Goal: Register for event/course

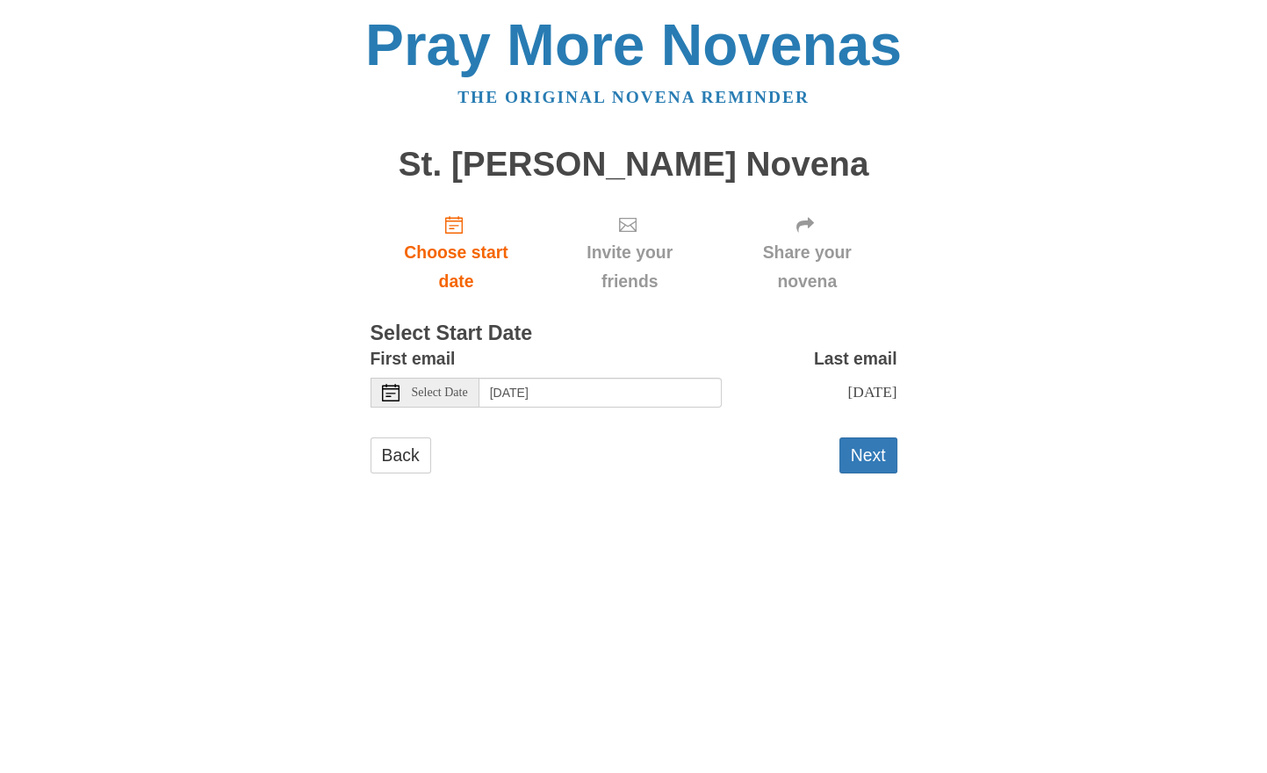
click at [461, 399] on span "Select Date" at bounding box center [440, 392] width 56 height 12
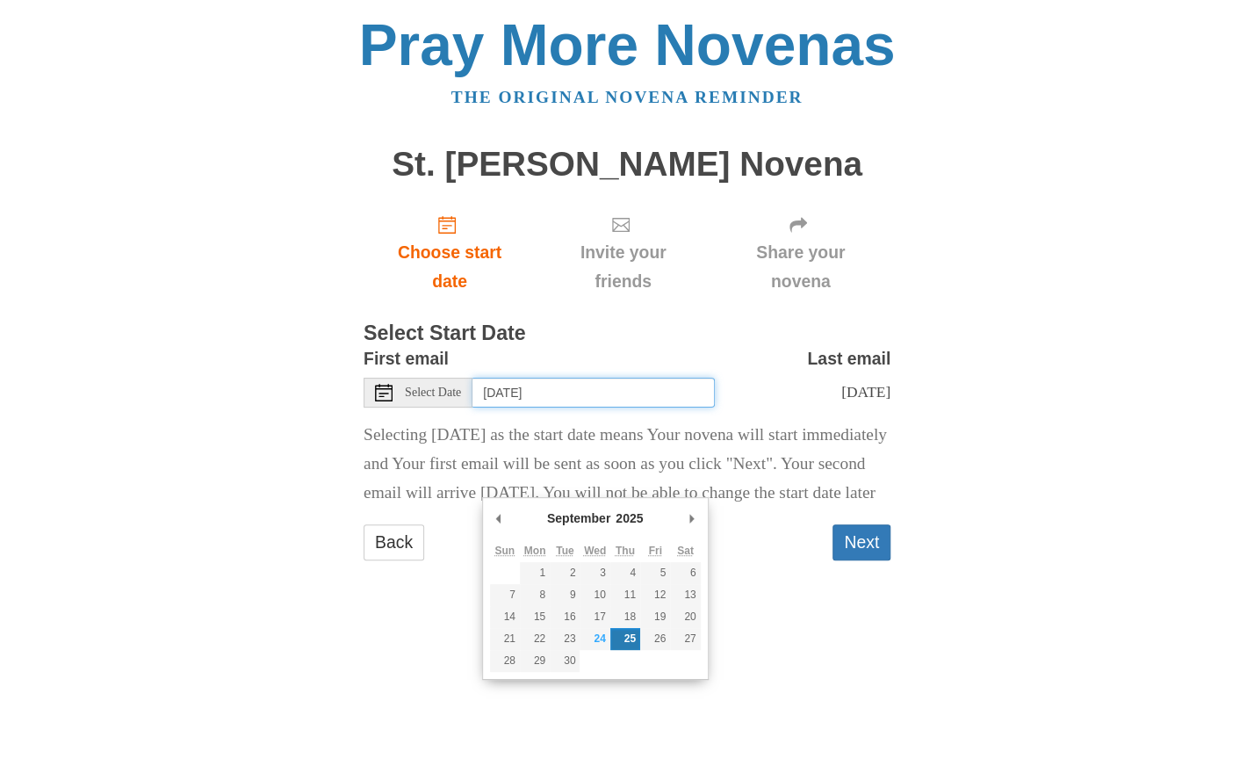
click at [666, 407] on input "Thursday, September 25th" at bounding box center [593, 393] width 242 height 30
type input "Wednesday, September 24th"
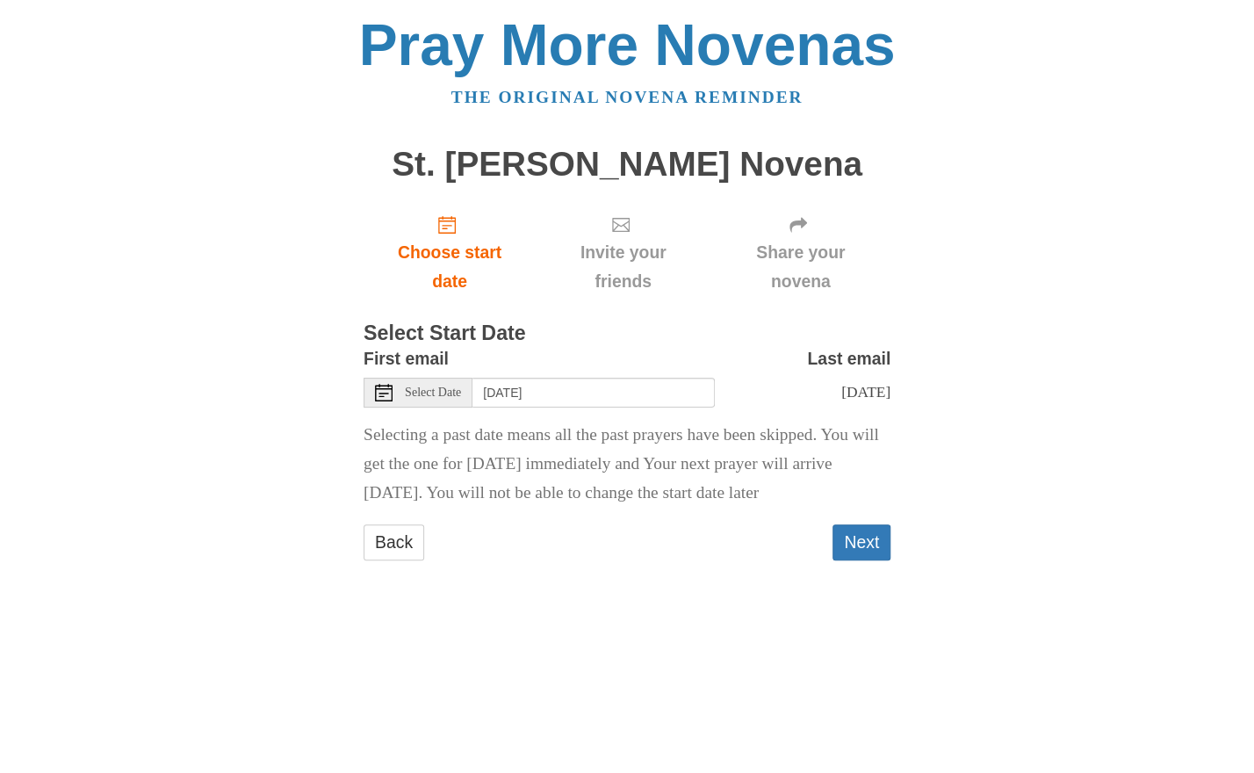
scroll to position [77, 0]
click at [847, 560] on button "Next" at bounding box center [862, 542] width 58 height 36
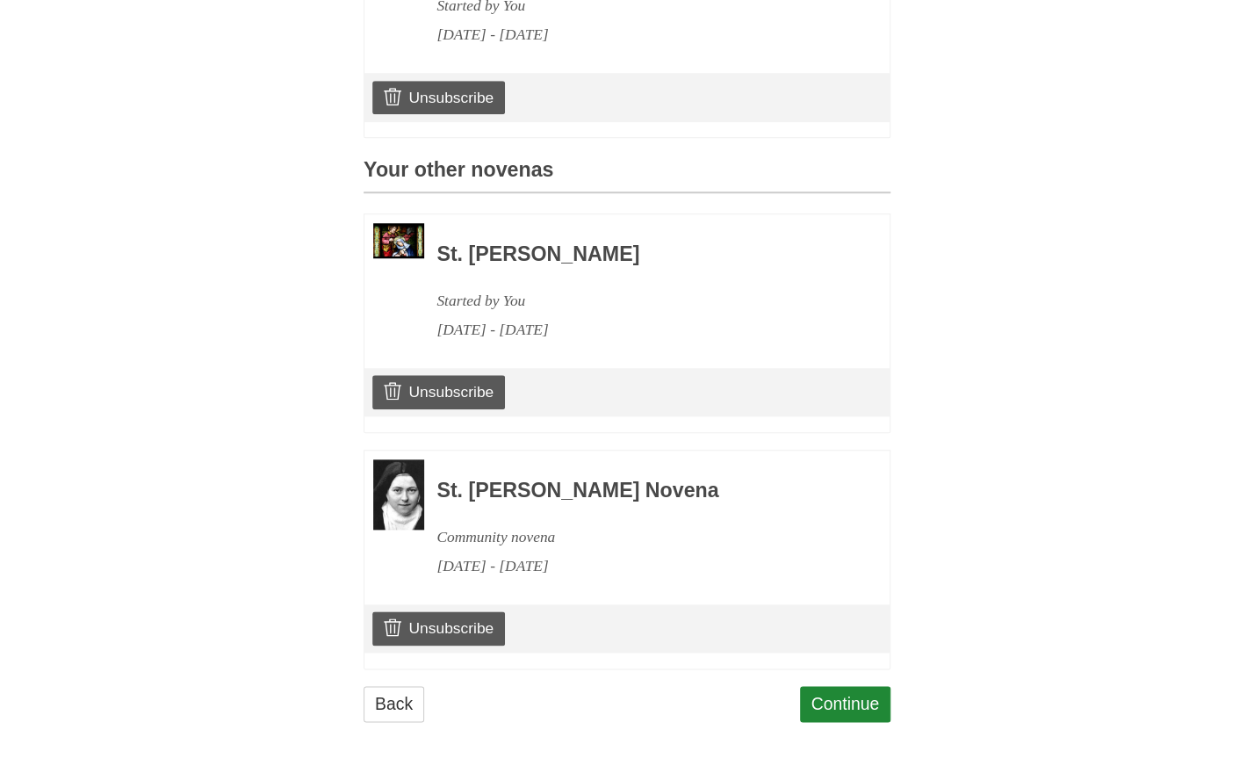
scroll to position [1028, 0]
drag, startPoint x: 439, startPoint y: 602, endPoint x: 892, endPoint y: 72, distance: 697.6
click at [439, 611] on link "Unsubscribe" at bounding box center [438, 627] width 133 height 33
click at [450, 611] on link "Unsubscribe" at bounding box center [438, 627] width 133 height 33
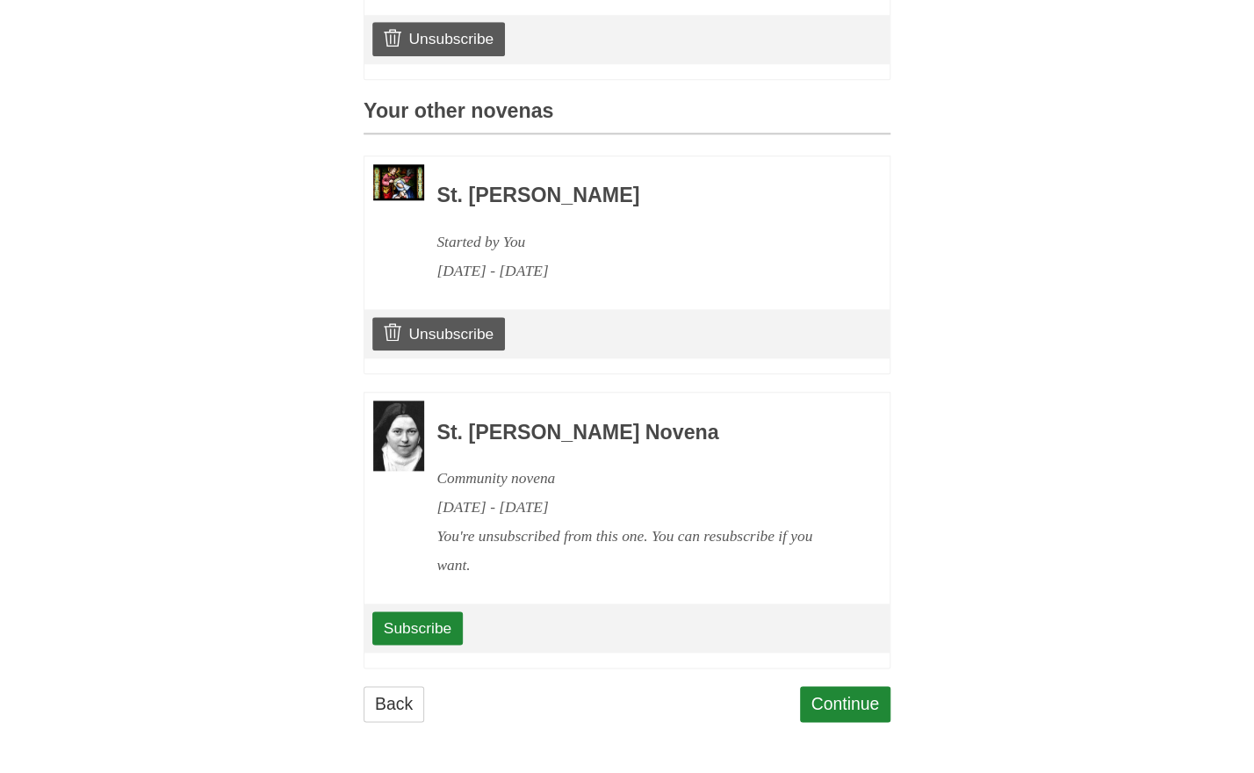
scroll to position [1196, 0]
click at [853, 686] on link "Continue" at bounding box center [845, 704] width 91 height 36
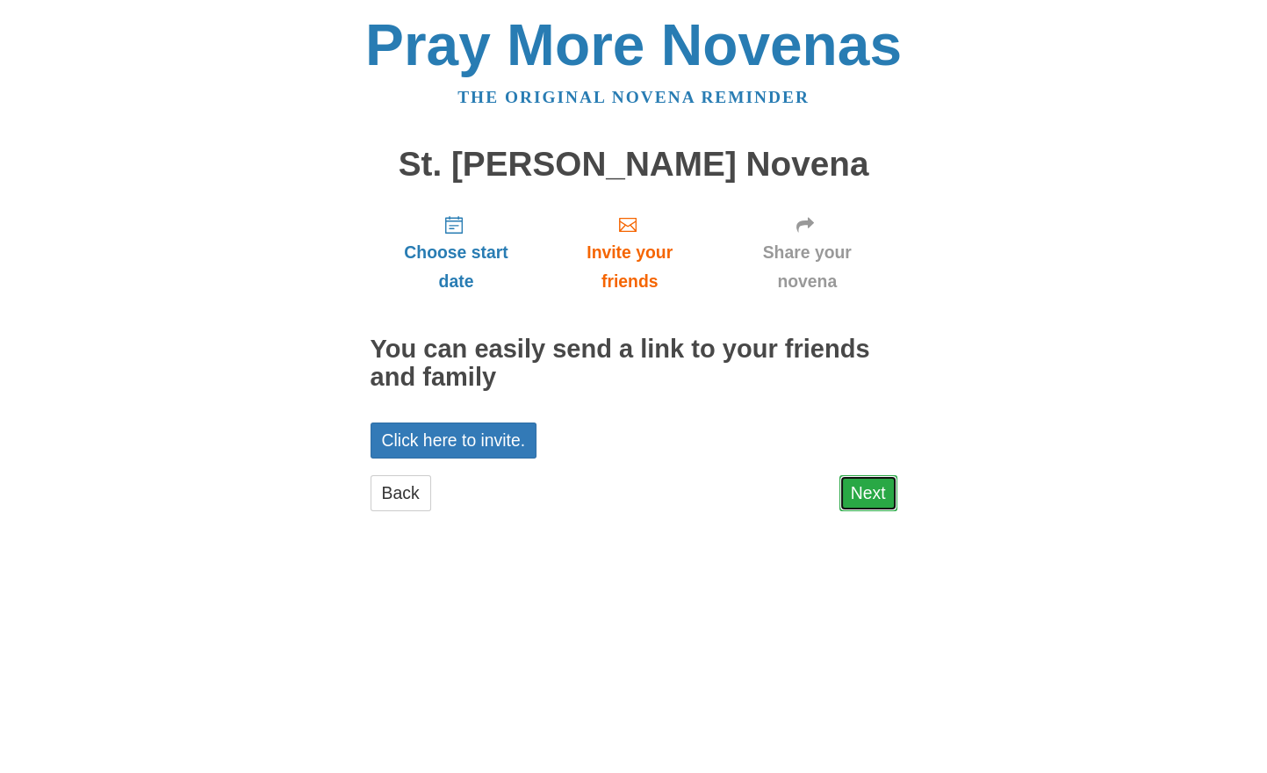
click at [856, 511] on link "Next" at bounding box center [869, 493] width 58 height 36
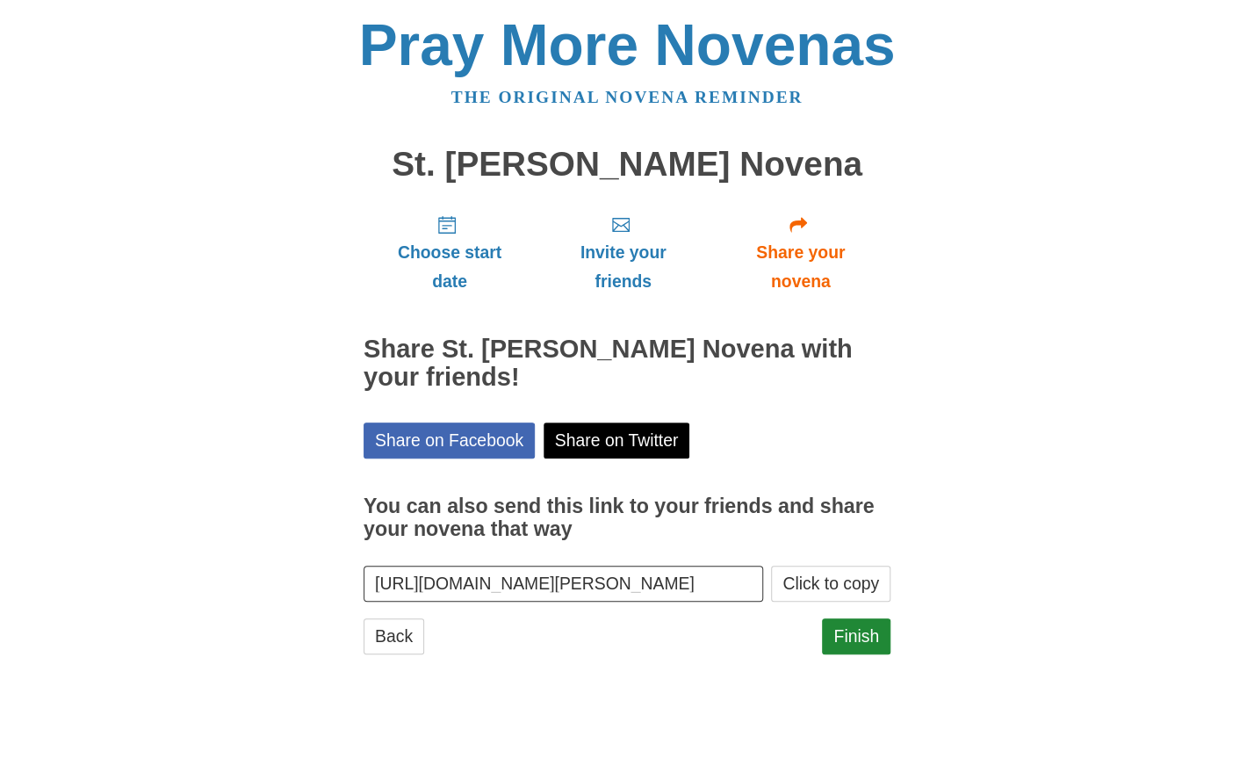
scroll to position [93, 0]
click at [851, 654] on link "Finish" at bounding box center [856, 636] width 68 height 36
